Goal: Task Accomplishment & Management: Use online tool/utility

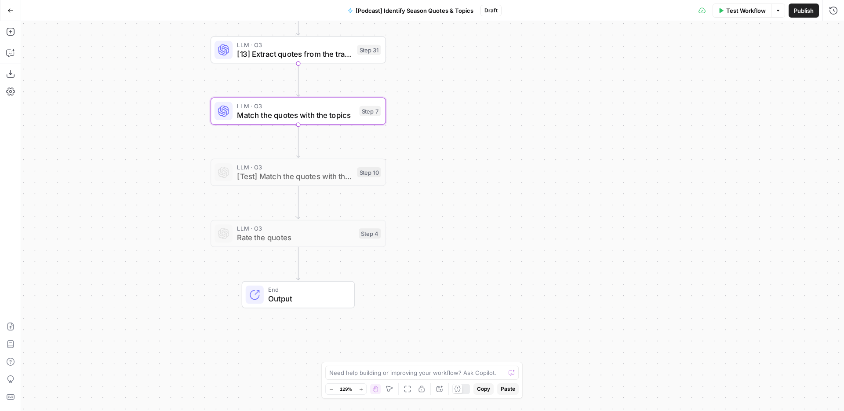
click at [557, 189] on div "Workflow Set Inputs Inputs LLM · O3 [01] Identify episode topics Step 1 LLM · O…" at bounding box center [432, 216] width 823 height 390
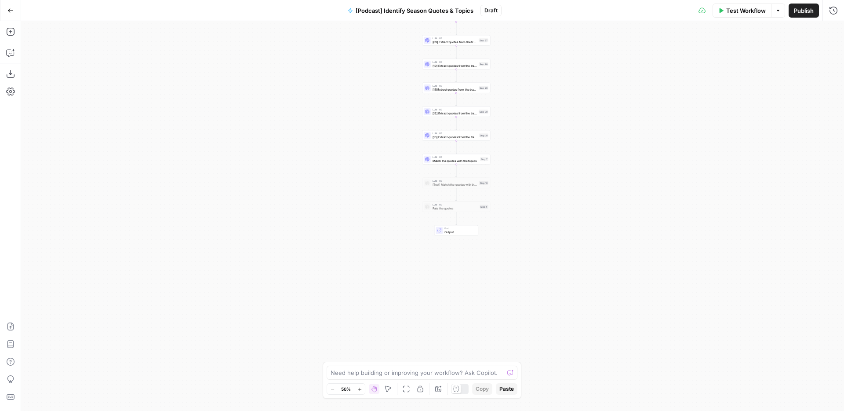
click at [10, 11] on icon "button" at bounding box center [10, 10] width 6 height 6
